Goal: Task Accomplishment & Management: Complete application form

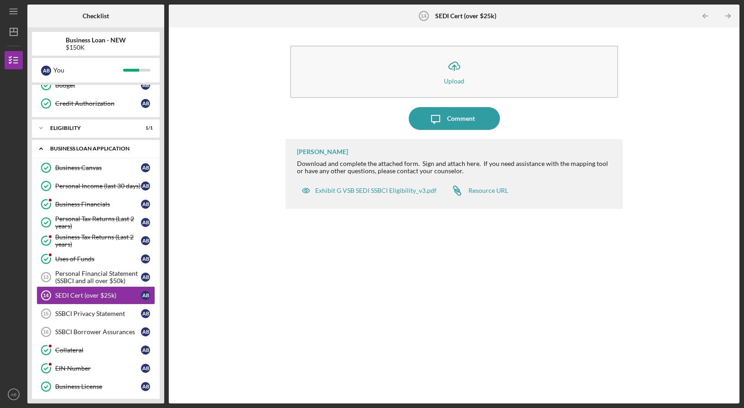
scroll to position [107, 0]
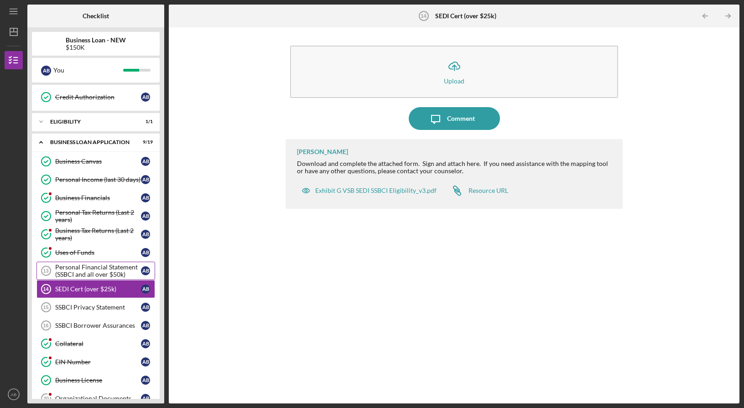
click at [97, 272] on div "Personal Financial Statement (SSBCI and all over $50k)" at bounding box center [98, 271] width 86 height 15
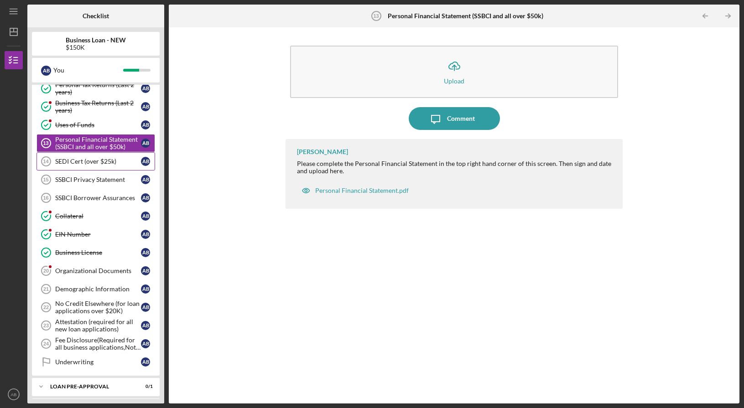
scroll to position [235, 0]
click at [97, 270] on div "Organizational Documents" at bounding box center [98, 270] width 86 height 7
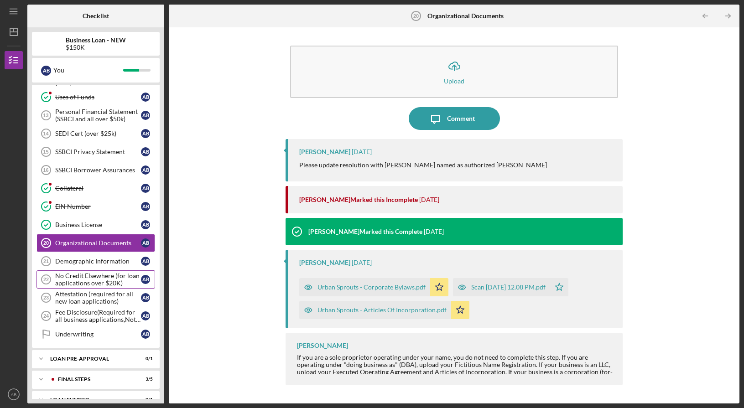
scroll to position [277, 0]
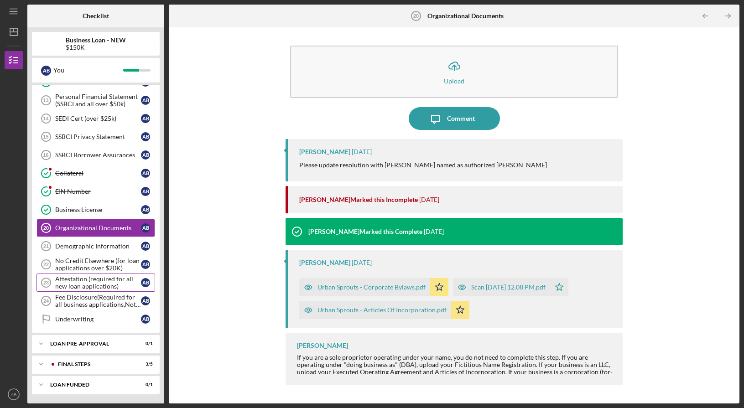
click at [77, 285] on div "Attestation (required for all new loan applications)" at bounding box center [98, 283] width 86 height 15
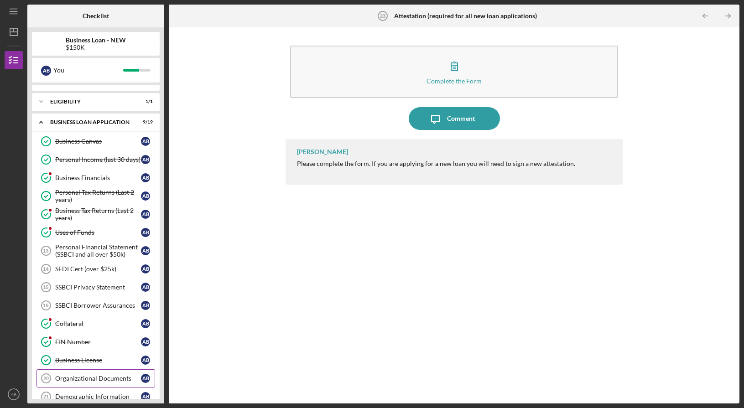
scroll to position [130, 0]
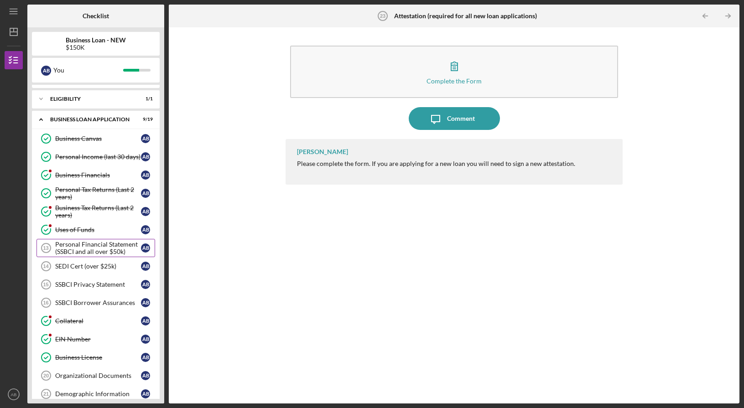
click at [87, 253] on div "Personal Financial Statement (SSBCI and all over $50k)" at bounding box center [98, 248] width 86 height 15
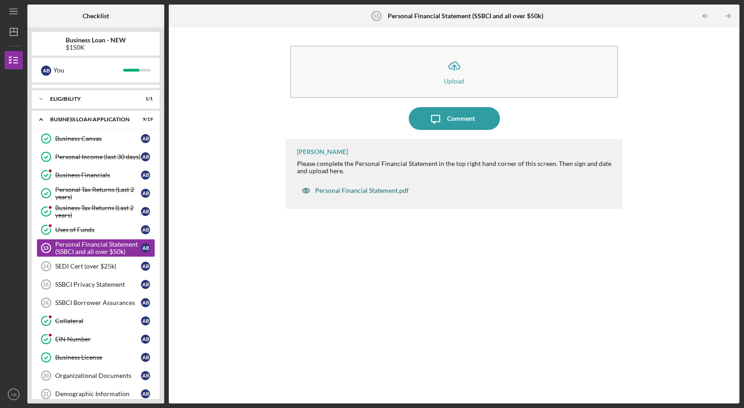
click at [349, 191] on div "Personal Financial Statement.pdf" at bounding box center [362, 190] width 94 height 7
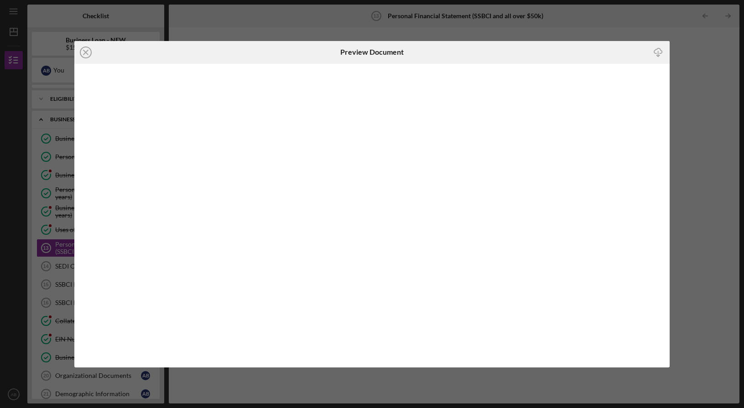
click at [659, 51] on icon "Icon/Download" at bounding box center [658, 52] width 21 height 21
